Goal: Information Seeking & Learning: Learn about a topic

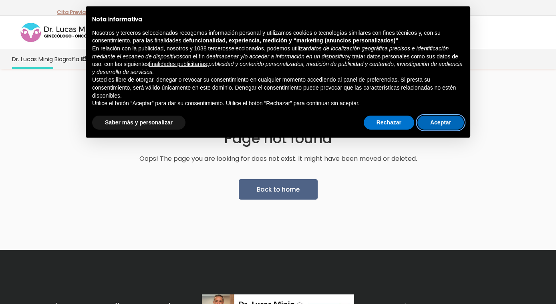
drag, startPoint x: 452, startPoint y: 119, endPoint x: 447, endPoint y: 120, distance: 4.7
click at [452, 119] on button "Aceptar" at bounding box center [440, 123] width 46 height 14
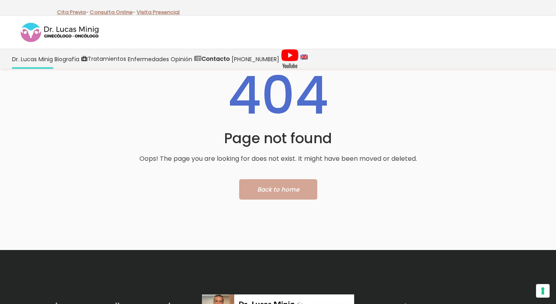
click at [279, 189] on span "Back to home" at bounding box center [278, 189] width 42 height 8
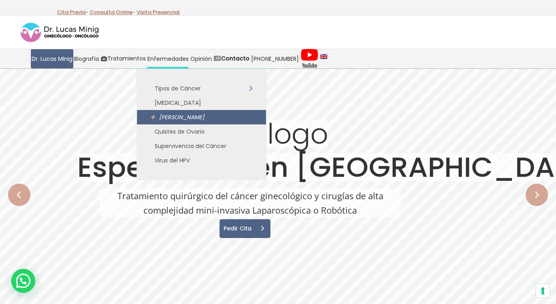
click at [225, 114] on span "[PERSON_NAME]" at bounding box center [205, 117] width 93 height 10
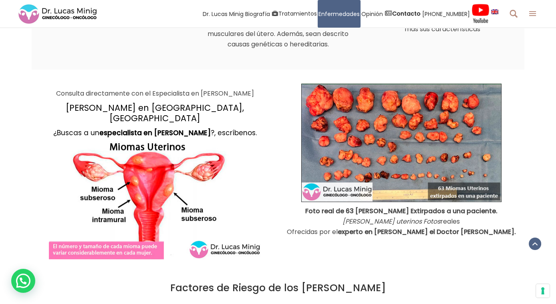
scroll to position [761, 0]
